Goal: Information Seeking & Learning: Learn about a topic

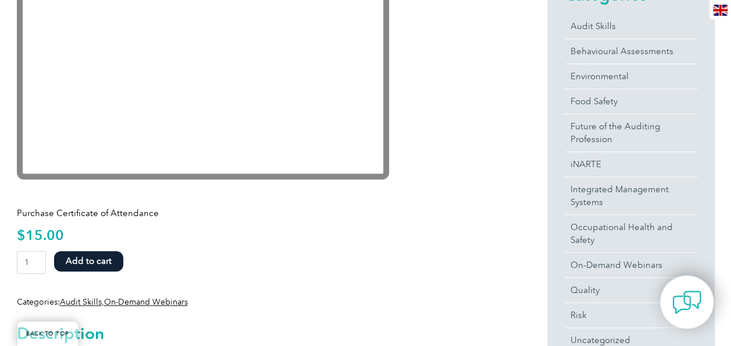
scroll to position [291, 0]
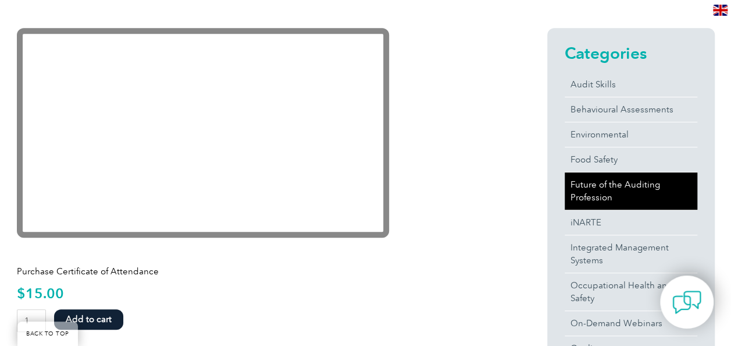
click at [592, 183] on link "Future of the Auditing Profession" at bounding box center [631, 190] width 133 height 37
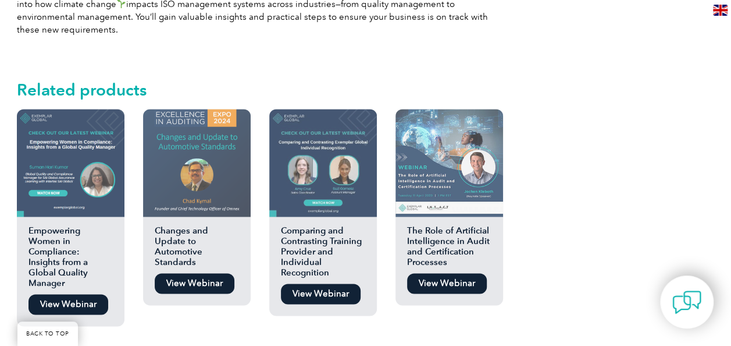
scroll to position [815, 0]
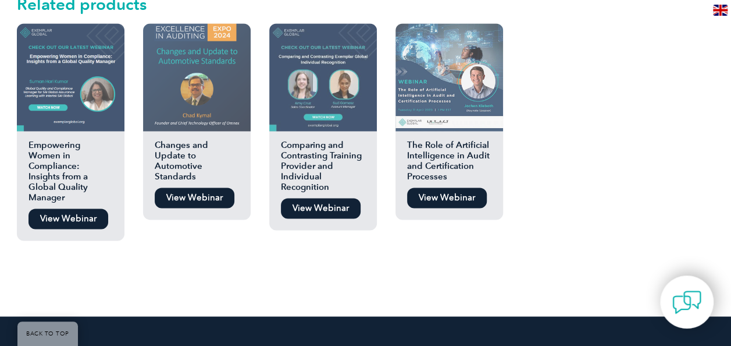
click at [422, 197] on link "View Webinar" at bounding box center [447, 197] width 80 height 20
